Goal: Task Accomplishment & Management: Use online tool/utility

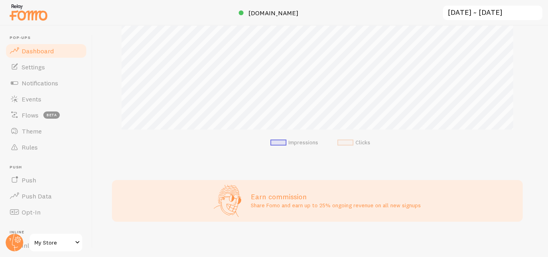
scroll to position [192, 0]
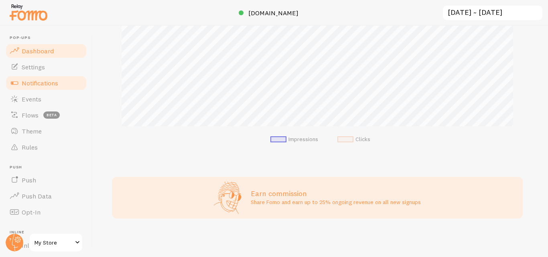
click at [43, 76] on link "Notifications" at bounding box center [46, 83] width 83 height 16
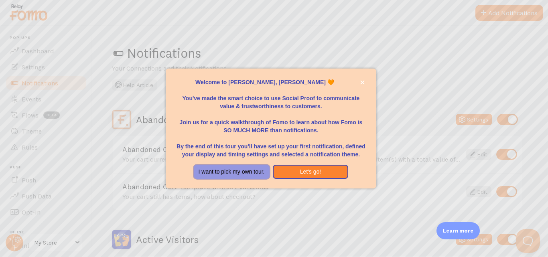
click at [252, 175] on button "I want to pick my own tour." at bounding box center [232, 172] width 76 height 14
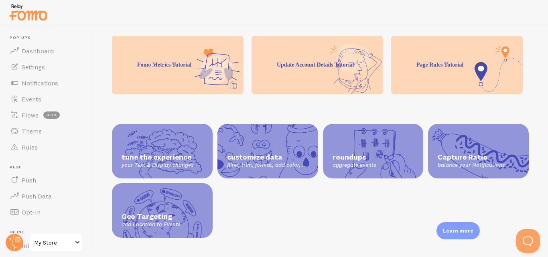
scroll to position [263, 0]
click at [55, 84] on span "Notifications" at bounding box center [40, 83] width 37 height 8
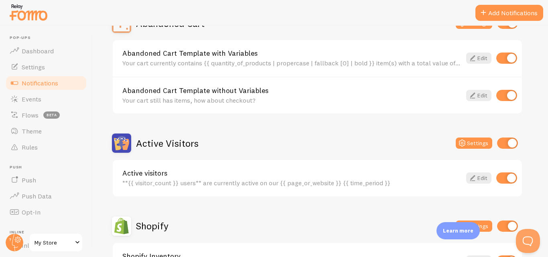
scroll to position [99, 0]
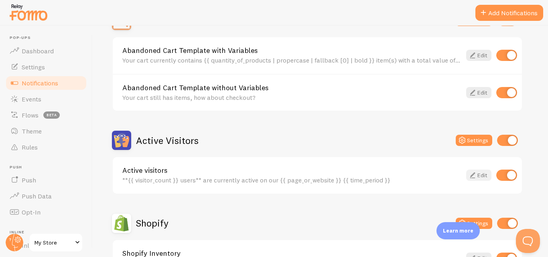
click at [474, 176] on icon at bounding box center [473, 176] width 10 height 10
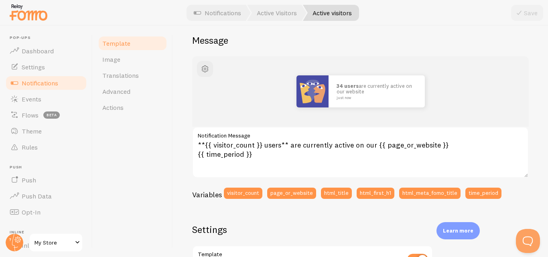
scroll to position [74, 0]
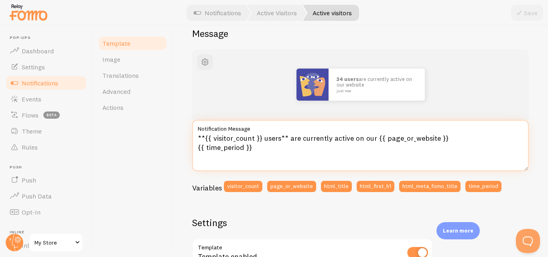
drag, startPoint x: 262, startPoint y: 152, endPoint x: 197, endPoint y: 131, distance: 67.5
click at [197, 131] on div "**{{ visitor_count }} users** are currently active on our {{ page_or_website }}…" at bounding box center [360, 145] width 337 height 51
click at [203, 144] on textarea "**{{ visitor_count }} users** are currently active on our {{ page_or_website }}…" at bounding box center [360, 145] width 337 height 51
paste textarea "👀 27 people are currently checking this product page — don’t miss out! right now"
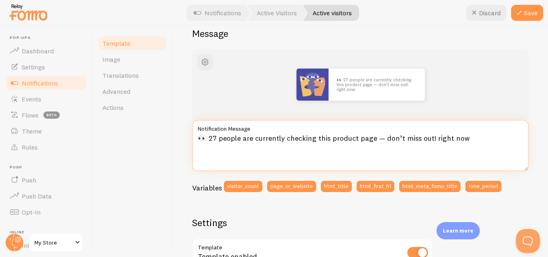
click at [214, 138] on textarea "👀 27 people are currently checking this product page — don’t miss out! right now" at bounding box center [360, 145] width 337 height 51
click at [217, 135] on textarea "👀 27 people are currently checking this product page — don’t miss out! right now" at bounding box center [360, 145] width 337 height 51
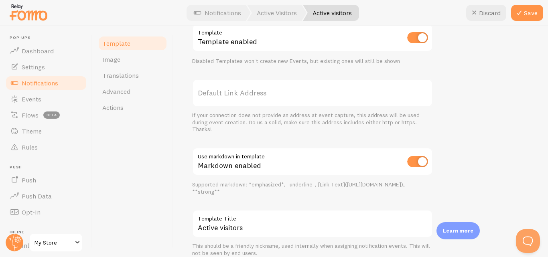
scroll to position [289, 0]
type textarea "👀 27 people are currently checking this product page — don’t miss out! right now"
drag, startPoint x: 234, startPoint y: 220, endPoint x: 199, endPoint y: 216, distance: 35.6
click at [199, 216] on label "Template Title" at bounding box center [312, 217] width 241 height 14
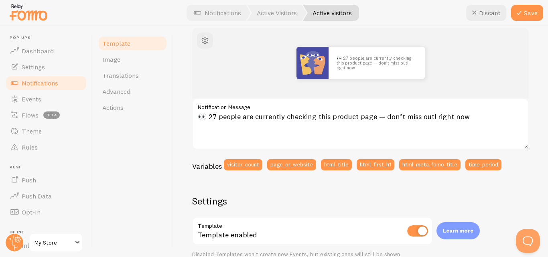
scroll to position [93, 0]
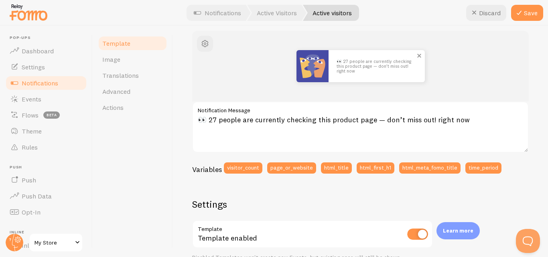
click at [307, 66] on img at bounding box center [313, 66] width 32 height 32
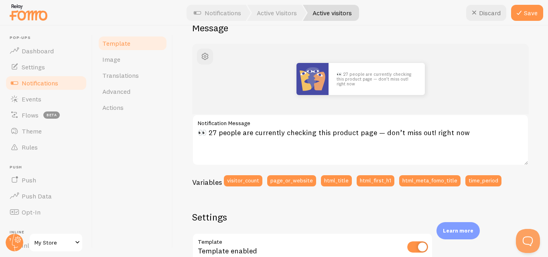
scroll to position [0, 0]
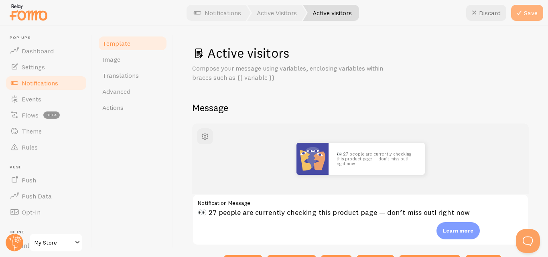
click at [519, 14] on icon at bounding box center [519, 13] width 10 height 10
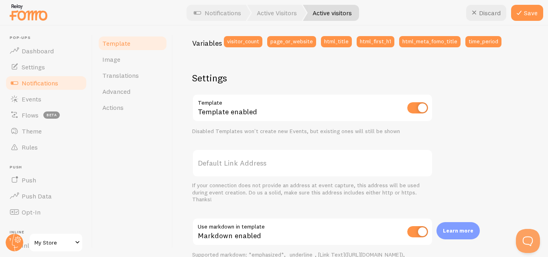
scroll to position [220, 0]
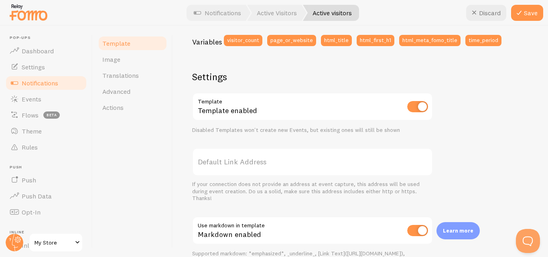
click at [244, 168] on label "Default Link Address" at bounding box center [312, 162] width 241 height 28
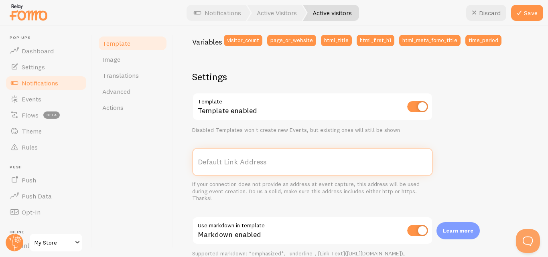
click at [244, 168] on input "Default Link Address" at bounding box center [312, 162] width 241 height 28
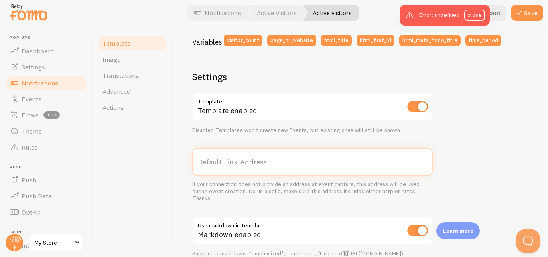
paste input "https://rizx.pk/products/lightning-to-type-c-led-fast-charging-cable-durable-hi…"
type input "https://rizx.pk/products/lightning-to-type-c-led-fast-charging-cable-durable-hi…"
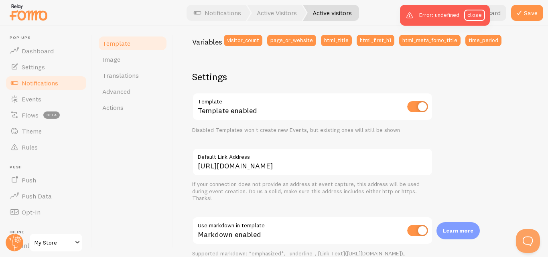
scroll to position [0, 0]
click at [521, 103] on div "👀 27 people are currently checking this product page — don’t miss out! right no…" at bounding box center [360, 114] width 337 height 423
click at [478, 18] on link "close" at bounding box center [474, 15] width 21 height 11
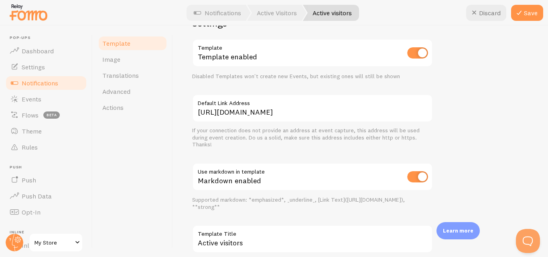
scroll to position [295, 0]
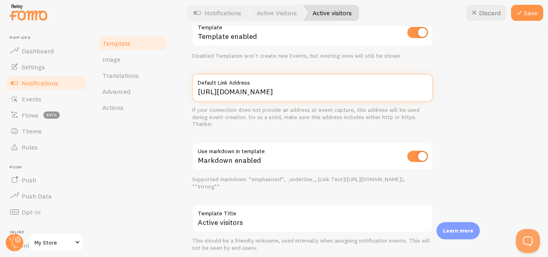
click at [323, 90] on input "https://rizx.pk/products/lightning-to-type-c-led-fast-charging-cable-durable-hi…" at bounding box center [312, 88] width 241 height 28
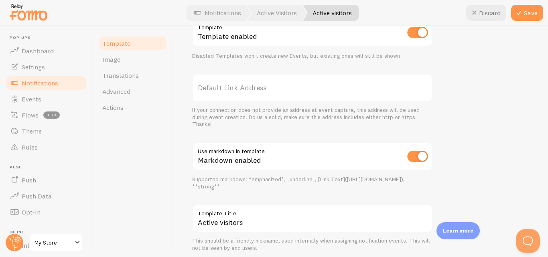
click at [471, 78] on div "👀 27 people are currently checking this product page — don’t miss out! right no…" at bounding box center [360, 40] width 337 height 423
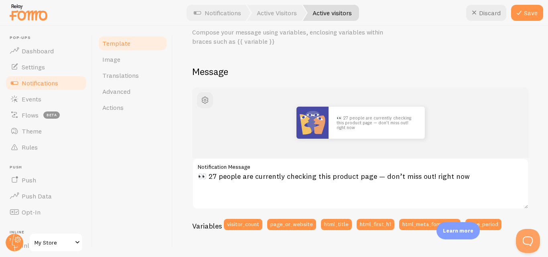
scroll to position [41, 0]
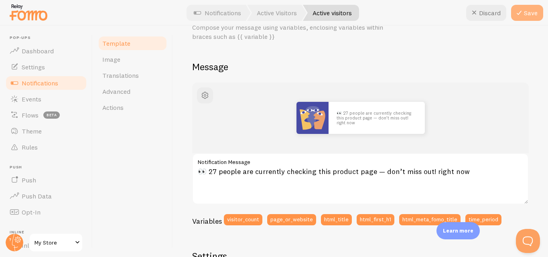
click at [525, 14] on button "Save" at bounding box center [527, 13] width 32 height 16
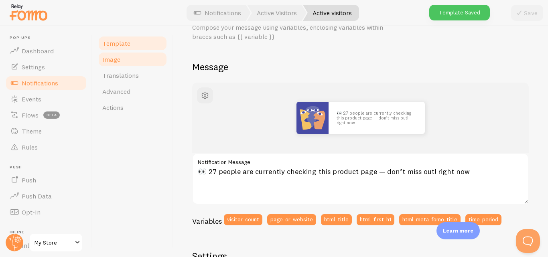
click at [149, 61] on link "Image" at bounding box center [133, 59] width 70 height 16
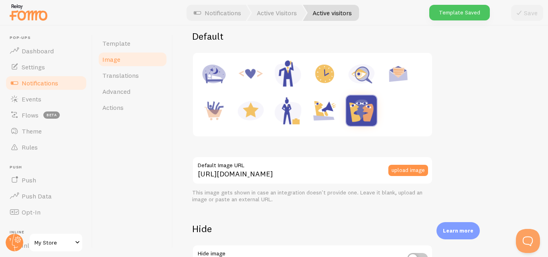
scroll to position [115, 0]
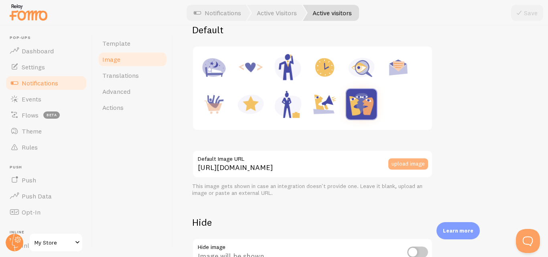
click at [411, 162] on button "upload image" at bounding box center [408, 164] width 40 height 11
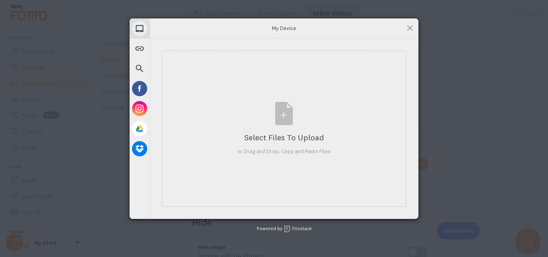
click at [411, 162] on div "Select Files to Upload or Drag and Drop, Copy and Paste Files" at bounding box center [284, 129] width 269 height 181
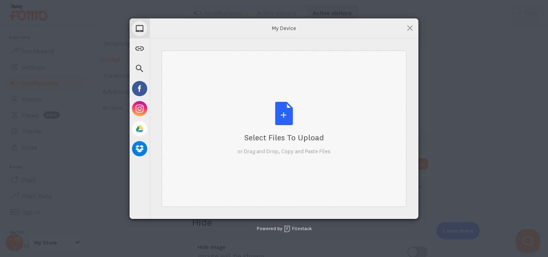
click at [331, 139] on div "Select Files to Upload or Drag and Drop, Copy and Paste Files" at bounding box center [284, 129] width 245 height 157
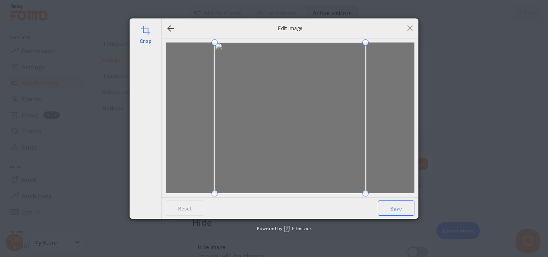
click at [395, 209] on span "Save" at bounding box center [396, 208] width 37 height 15
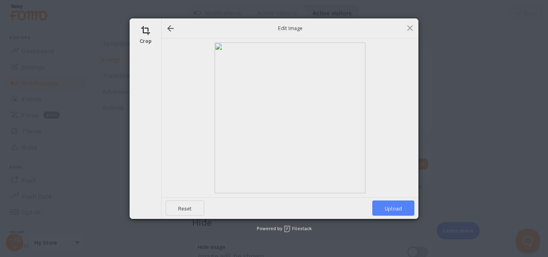
click at [395, 209] on span "Upload" at bounding box center [393, 208] width 42 height 15
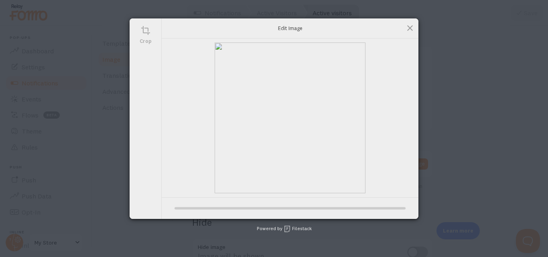
type input "https://process.filestackapi.com/ApqhzE1ldTzuKSj33adqez/resize=width:170,height…"
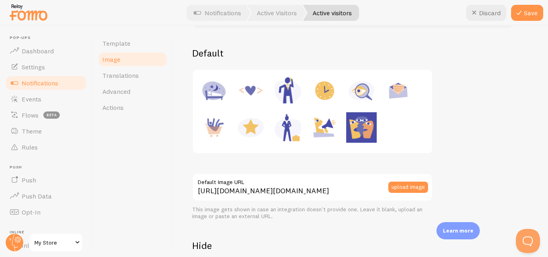
scroll to position [92, 0]
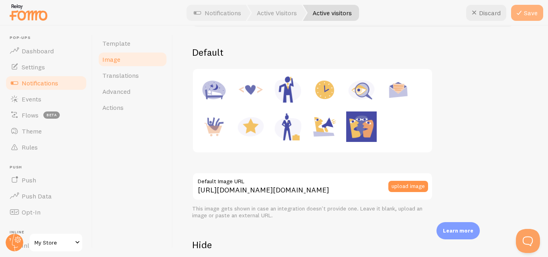
click at [526, 16] on button "Save" at bounding box center [527, 13] width 32 height 16
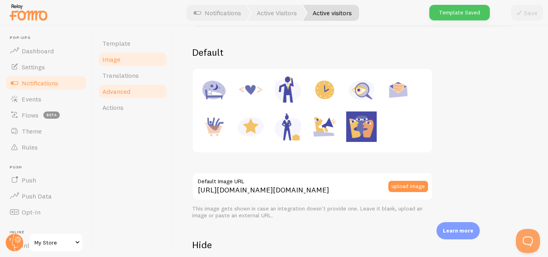
click at [134, 94] on link "Advanced" at bounding box center [133, 91] width 70 height 16
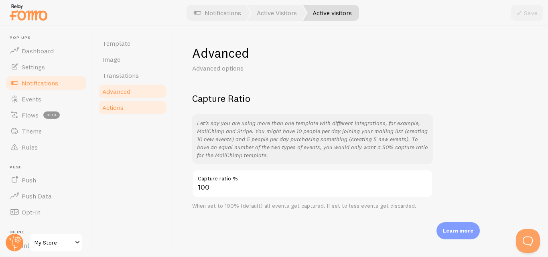
click at [155, 113] on link "Actions" at bounding box center [133, 108] width 70 height 16
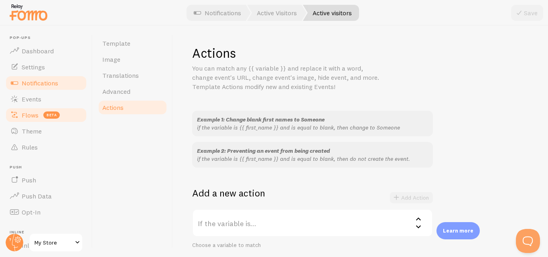
click at [43, 112] on link "Flows beta" at bounding box center [46, 115] width 83 height 16
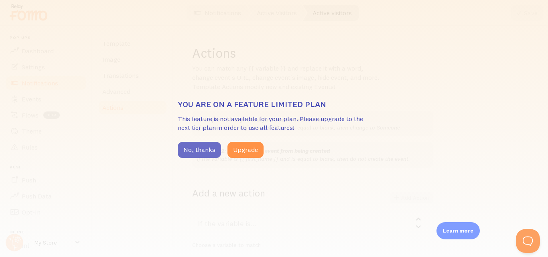
click at [195, 148] on button "No, thanks" at bounding box center [199, 150] width 43 height 16
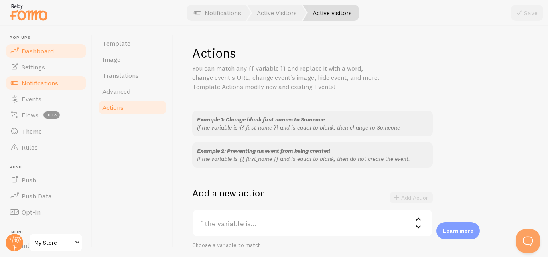
click at [49, 58] on link "Dashboard" at bounding box center [46, 51] width 83 height 16
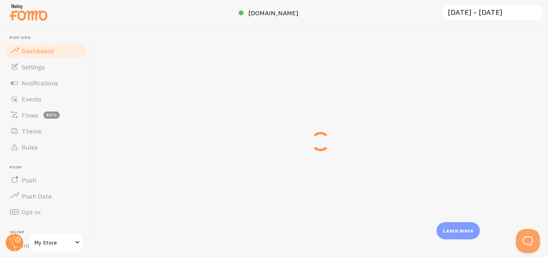
click at [49, 58] on link "Dashboard" at bounding box center [46, 51] width 83 height 16
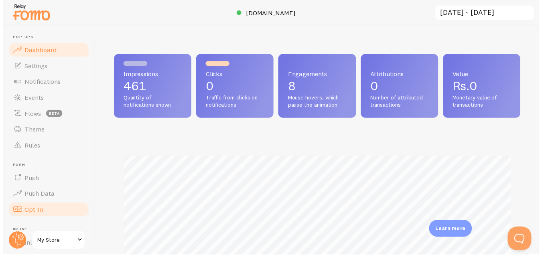
scroll to position [401113, 400914]
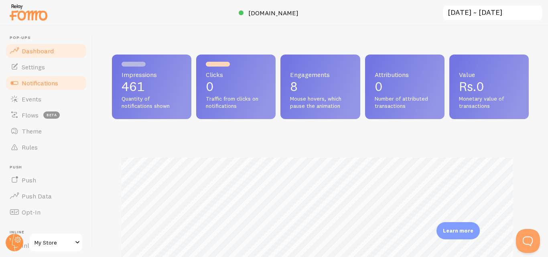
click at [48, 87] on link "Notifications" at bounding box center [46, 83] width 83 height 16
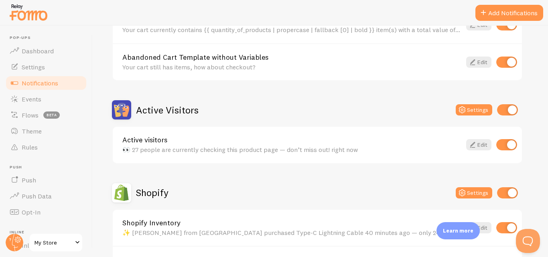
scroll to position [73, 0]
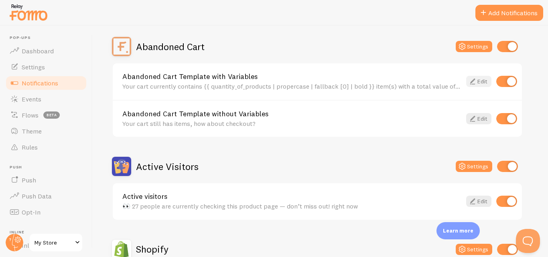
click at [471, 81] on icon at bounding box center [473, 82] width 10 height 10
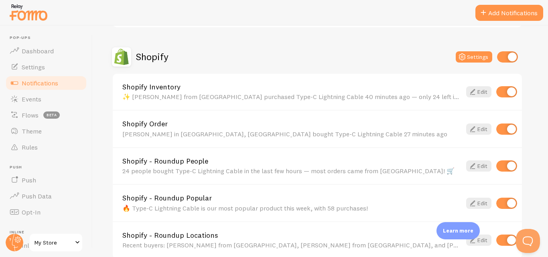
scroll to position [231, 0]
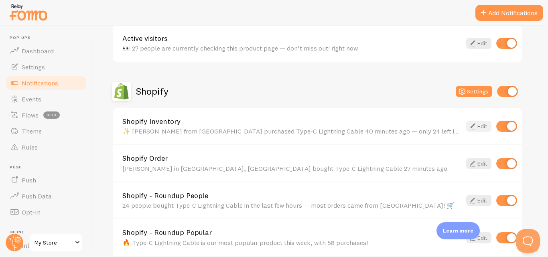
click at [484, 128] on link "Edit" at bounding box center [478, 126] width 25 height 11
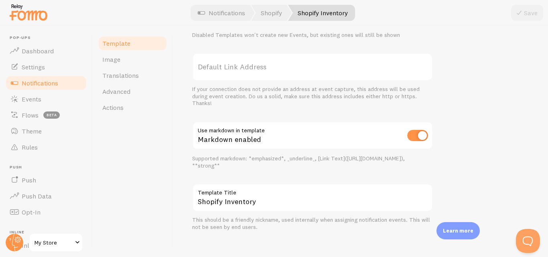
scroll to position [316, 0]
click at [130, 85] on link "Advanced" at bounding box center [133, 91] width 70 height 16
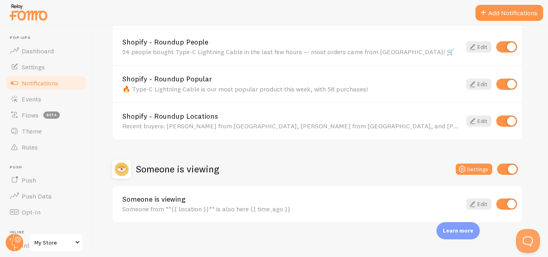
scroll to position [389, 0]
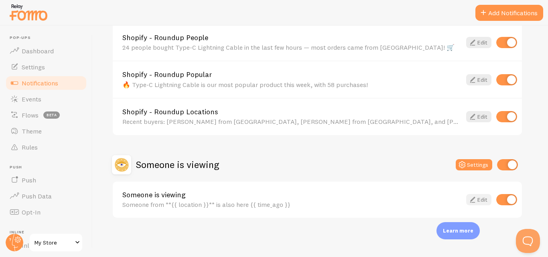
click at [476, 202] on icon at bounding box center [473, 200] width 10 height 10
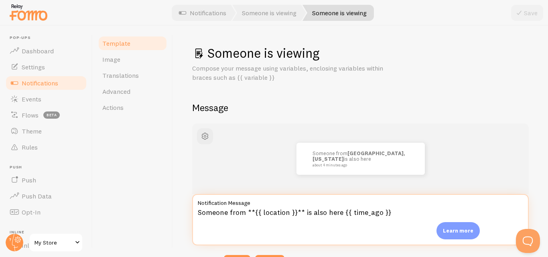
click at [335, 215] on textarea "Someone from **{{ location }}** is also here {{ time_ago }}" at bounding box center [360, 219] width 337 height 51
click at [264, 216] on textarea "Someone from **{{ location }}** is also here {{ time_ago }}" at bounding box center [360, 219] width 337 height 51
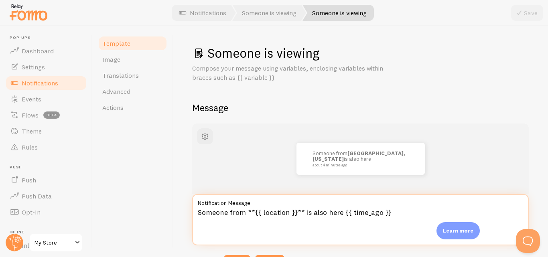
click at [264, 216] on textarea "Someone from **{{ location }}** is also here {{ time_ago }}" at bounding box center [360, 219] width 337 height 51
paste textarea "👀 Someone from Multan is also viewing Type-C Lightning Cable 5 minutes ago."
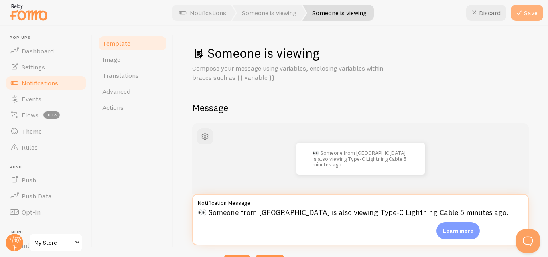
type textarea "👀 Someone from Multan is also viewing Type-C Lightning Cable 5 minutes ago."
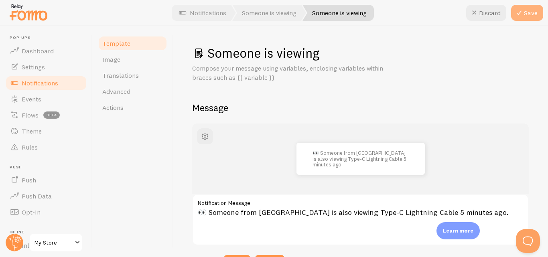
click at [530, 16] on button "Save" at bounding box center [527, 13] width 32 height 16
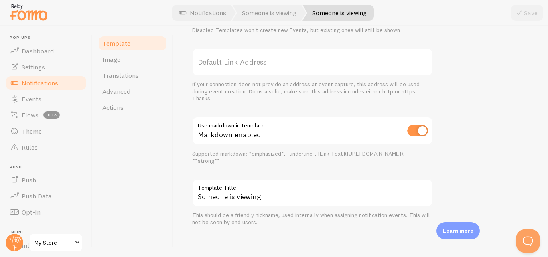
scroll to position [323, 0]
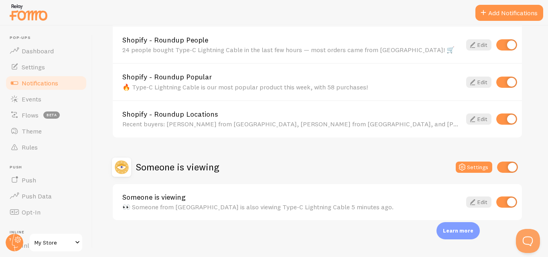
scroll to position [389, 0]
